Goal: Information Seeking & Learning: Learn about a topic

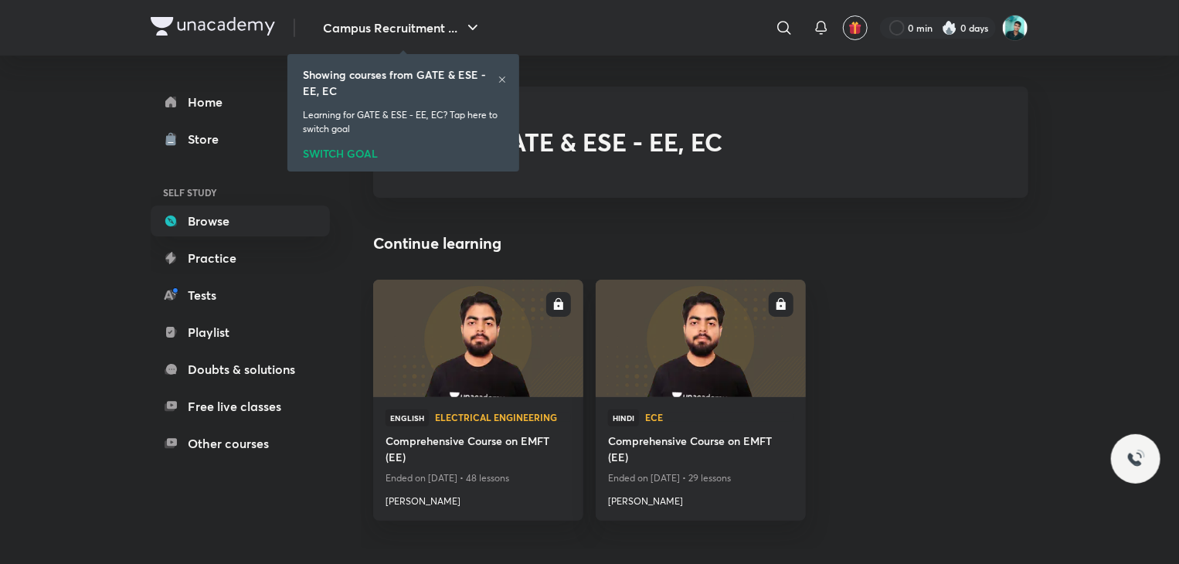
click at [504, 84] on icon at bounding box center [501, 79] width 9 height 9
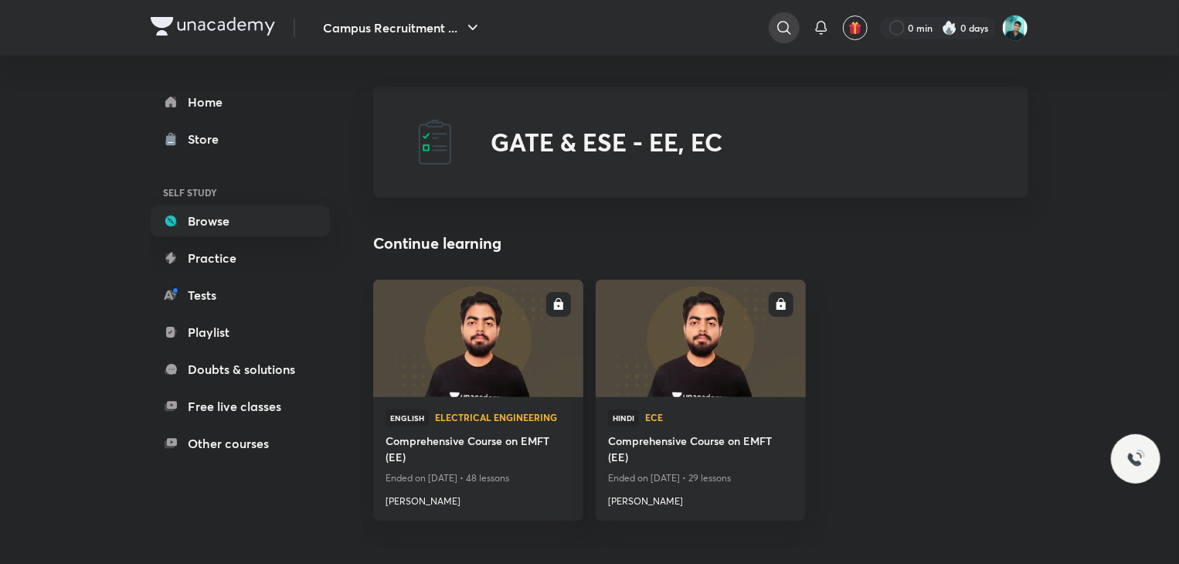
click at [777, 28] on icon at bounding box center [783, 27] width 13 height 13
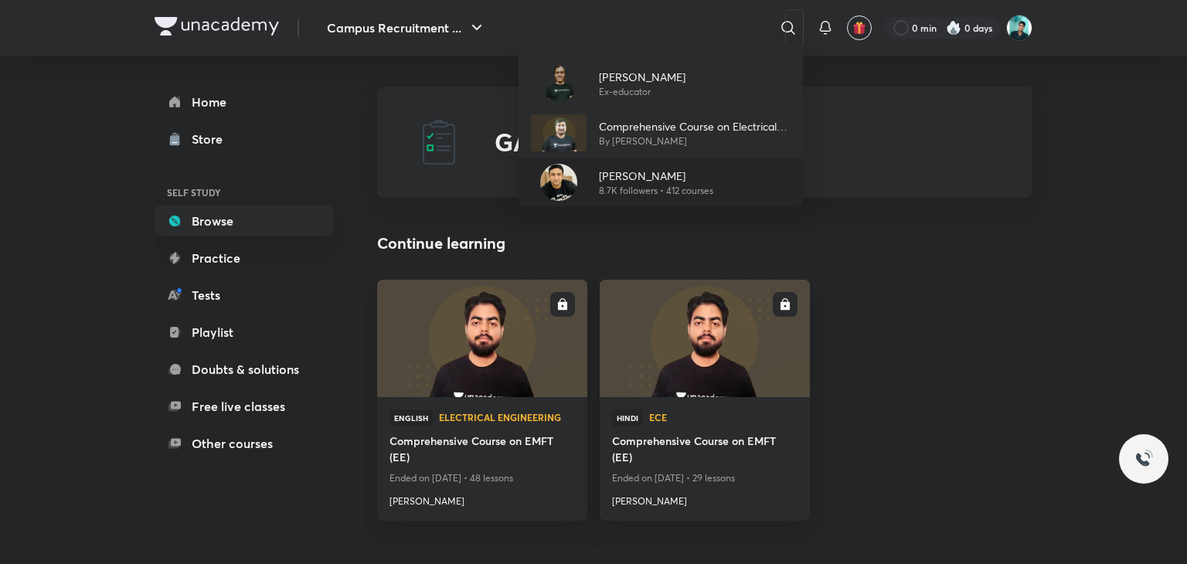
click at [642, 178] on p "[PERSON_NAME]" at bounding box center [656, 176] width 114 height 16
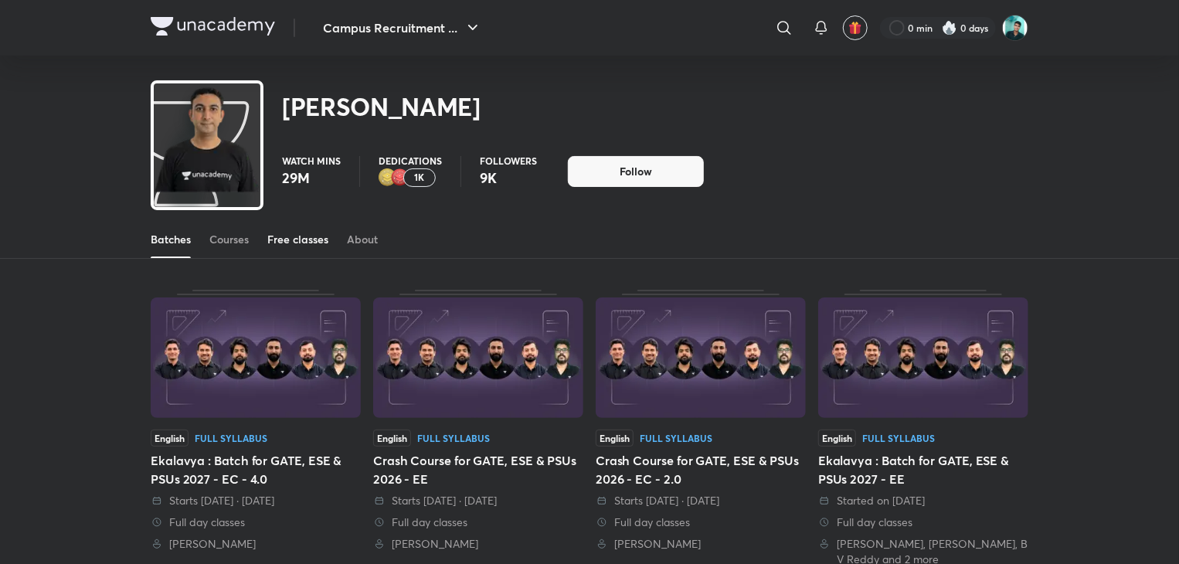
click at [278, 238] on div "Free classes" at bounding box center [297, 239] width 61 height 15
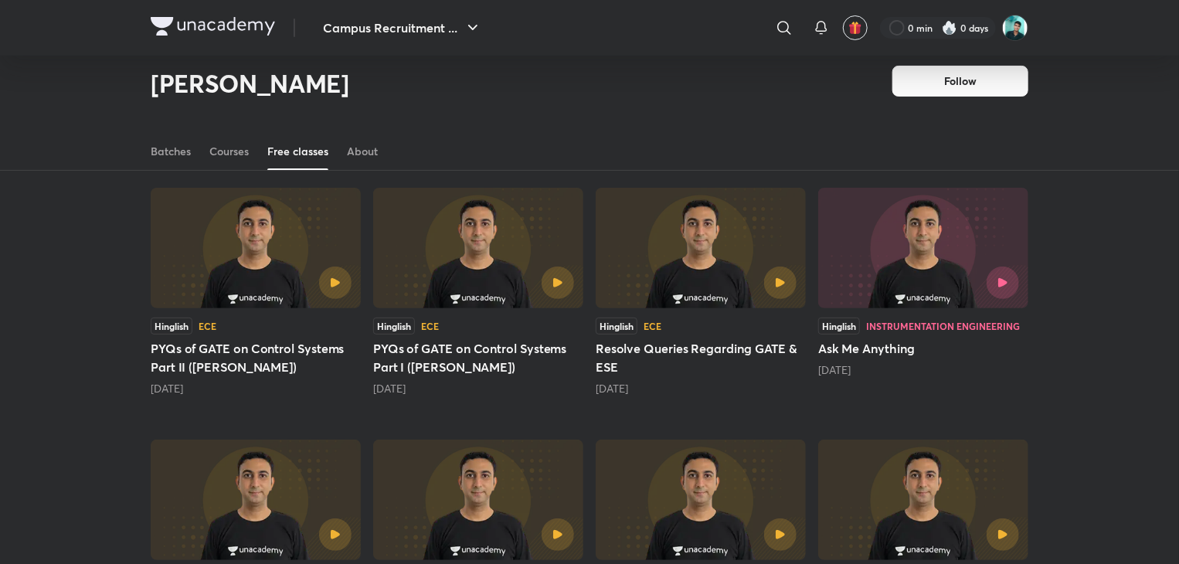
scroll to position [93, 0]
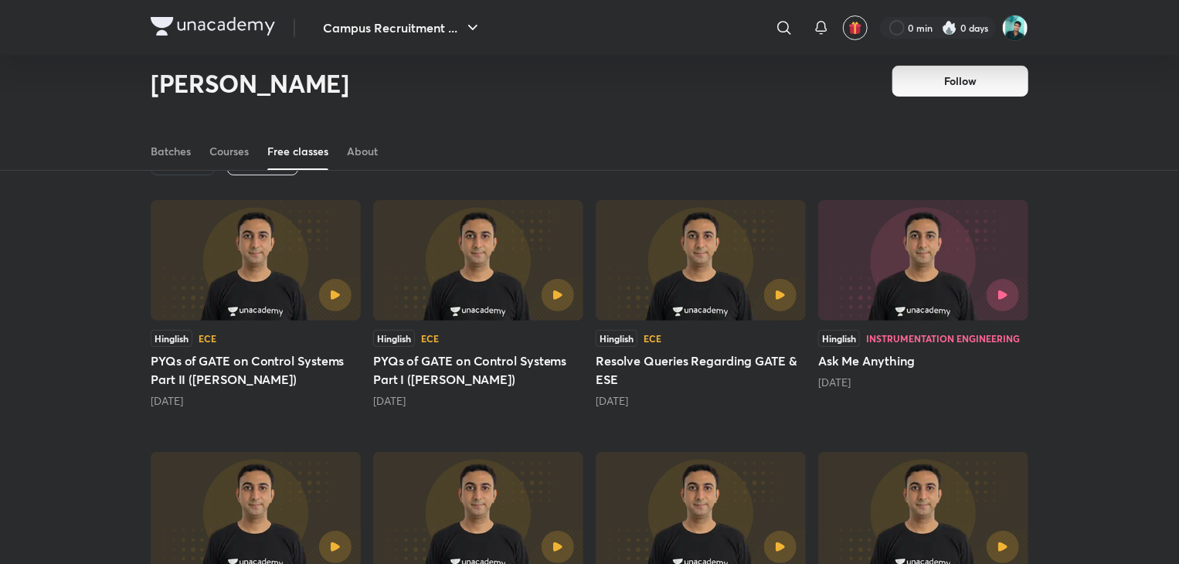
click at [849, 276] on img at bounding box center [923, 260] width 210 height 121
